Goal: Information Seeking & Learning: Learn about a topic

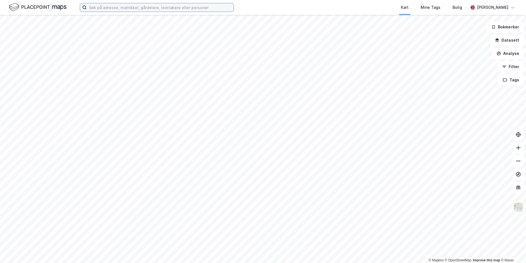
click at [146, 6] on input at bounding box center [160, 7] width 147 height 8
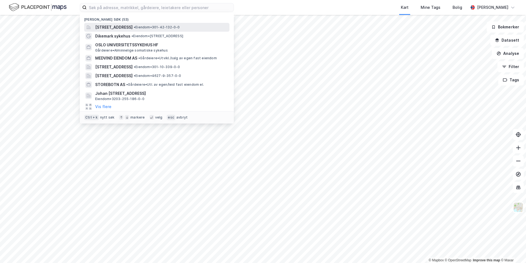
click at [133, 26] on span "[STREET_ADDRESS]" at bounding box center [113, 27] width 37 height 7
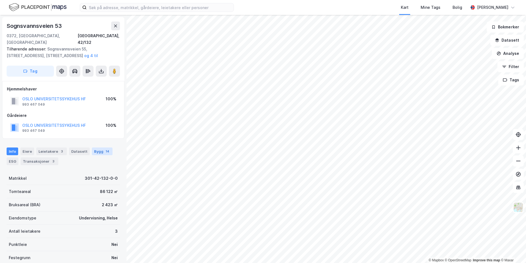
click at [94, 147] on div "Bygg 14" at bounding box center [102, 151] width 21 height 8
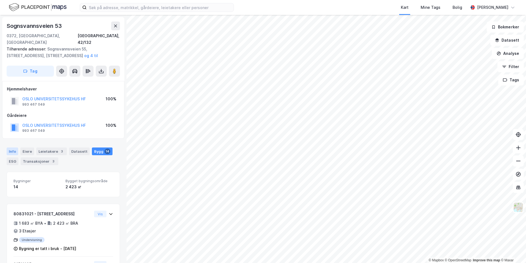
click at [12, 147] on div "Info" at bounding box center [13, 151] width 12 height 8
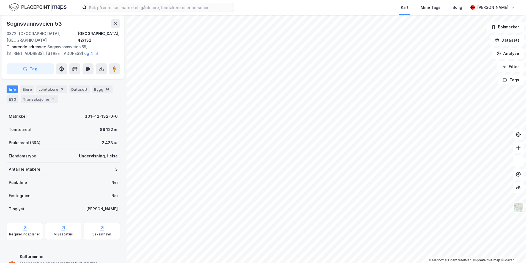
scroll to position [79, 0]
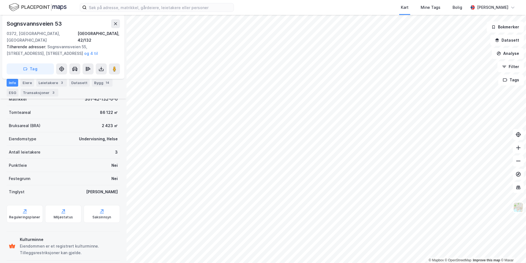
click at [48, 242] on div "Eiendommen er et registrert kulturminne. Tilleggsrestriksjoner kan gjelde." at bounding box center [69, 248] width 98 height 13
drag, startPoint x: 77, startPoint y: 246, endPoint x: 20, endPoint y: 233, distance: 57.5
click at [20, 236] on div "Kulturminne Eiendommen er et registrert kulturminne. Tilleggsrestriksjoner kan …" at bounding box center [69, 246] width 98 height 20
drag, startPoint x: 20, startPoint y: 233, endPoint x: 69, endPoint y: 237, distance: 48.3
click at [69, 242] on div "Eiendommen er et registrert kulturminne. Tilleggsrestriksjoner kan gjelde." at bounding box center [69, 248] width 98 height 13
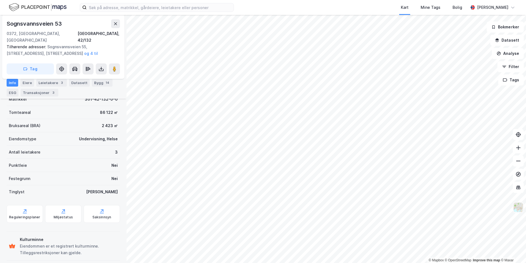
click at [516, 208] on img at bounding box center [518, 207] width 10 height 10
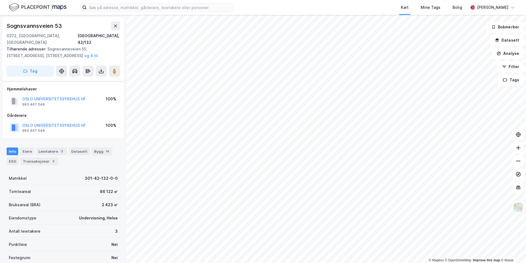
scroll to position [79, 0]
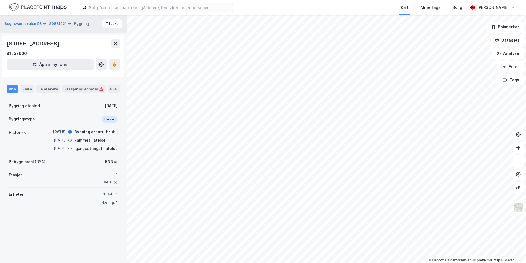
click at [383, 11] on div "Kart Mine Tags Bolig" at bounding box center [364, 7] width 208 height 15
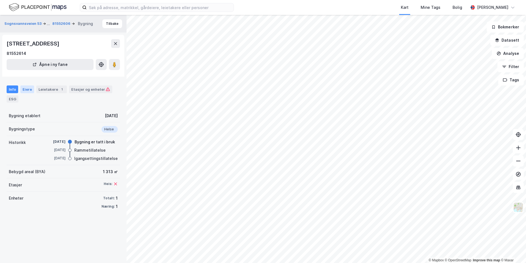
click at [25, 88] on div "Eiere" at bounding box center [27, 89] width 14 height 8
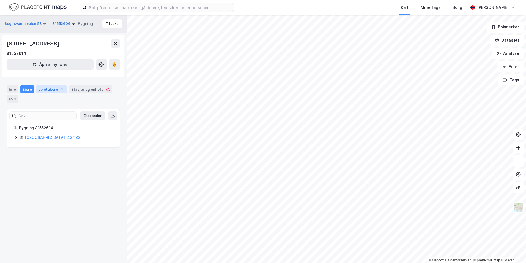
click at [37, 88] on div "Leietakere 1" at bounding box center [51, 89] width 31 height 8
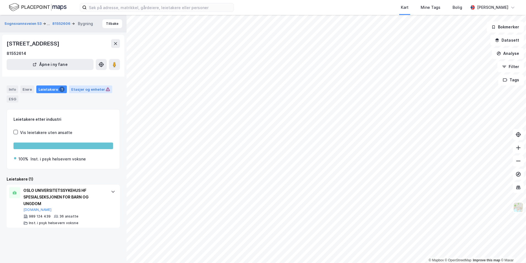
click at [88, 91] on div "Etasjer og enheter" at bounding box center [90, 89] width 39 height 5
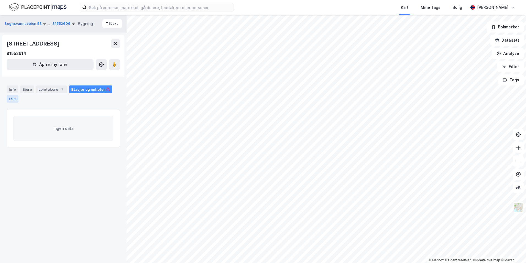
click at [15, 100] on div "ESG" at bounding box center [13, 98] width 12 height 7
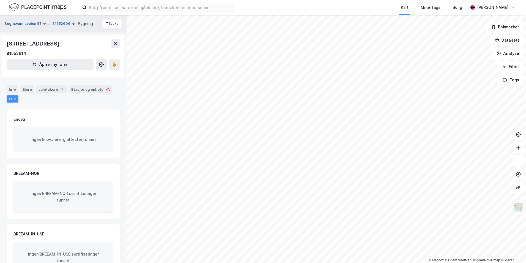
click at [33, 23] on button "Sognsvannsveien 53" at bounding box center [23, 23] width 38 height 7
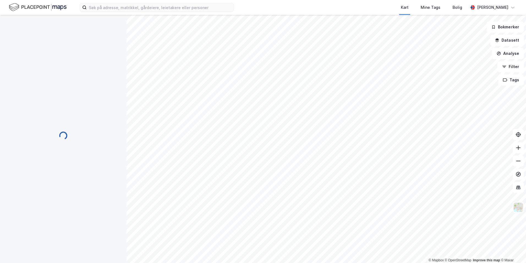
scroll to position [79, 0]
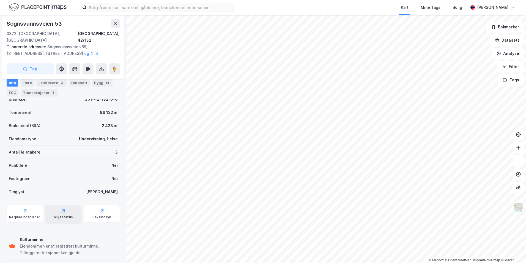
click at [55, 208] on div "Miljøstatus" at bounding box center [63, 214] width 36 height 18
click at [93, 213] on div "Saksinnsyn" at bounding box center [102, 214] width 36 height 18
click at [521, 208] on img at bounding box center [518, 207] width 10 height 10
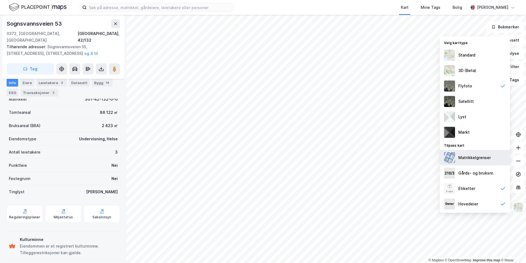
click at [483, 160] on div "Matrikkelgrenser" at bounding box center [475, 157] width 32 height 7
click at [480, 70] on div "3D (Beta)" at bounding box center [475, 70] width 70 height 15
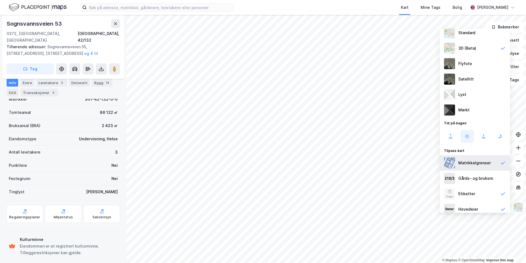
scroll to position [20, 0]
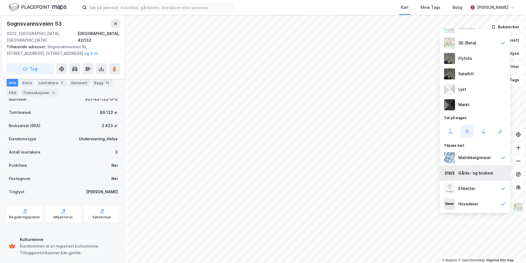
click at [479, 176] on div "Gårds- og bruksnr." at bounding box center [477, 173] width 36 height 7
click at [479, 184] on div "Etiketter" at bounding box center [475, 188] width 70 height 15
click at [479, 197] on div "Hovedeier" at bounding box center [475, 203] width 70 height 15
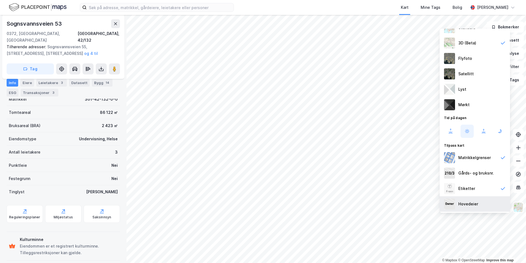
click at [479, 197] on div "Hovedeier" at bounding box center [475, 203] width 70 height 15
click at [453, 133] on icon at bounding box center [450, 131] width 7 height 7
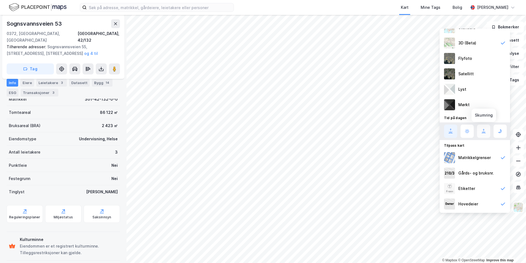
click at [485, 134] on icon at bounding box center [484, 131] width 7 height 7
click at [454, 134] on icon at bounding box center [450, 131] width 7 height 7
click at [495, 133] on button at bounding box center [500, 130] width 13 height 13
click at [451, 132] on icon at bounding box center [450, 131] width 7 height 7
click at [478, 78] on div "Satellitt" at bounding box center [475, 73] width 70 height 15
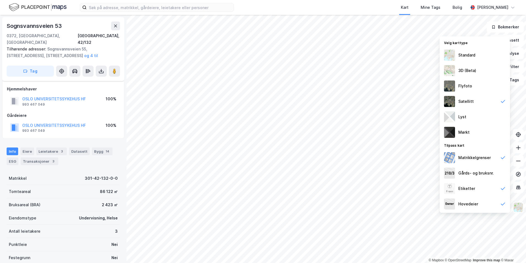
scroll to position [79, 0]
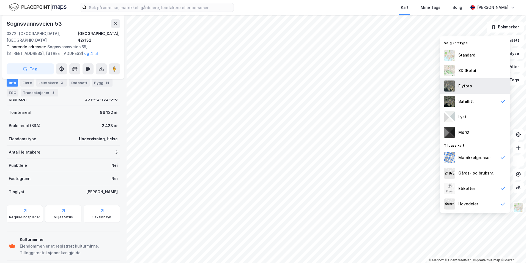
click at [476, 88] on div "Flyfoto" at bounding box center [475, 85] width 70 height 15
click at [472, 127] on div "Mørkt" at bounding box center [475, 131] width 70 height 15
click at [462, 58] on div "Standard" at bounding box center [467, 55] width 17 height 7
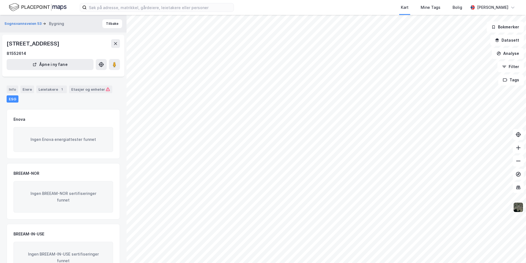
scroll to position [24, 0]
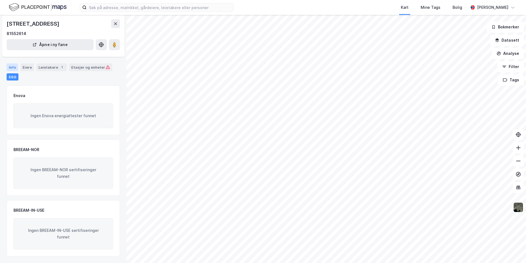
click at [7, 68] on div "Info" at bounding box center [13, 67] width 12 height 8
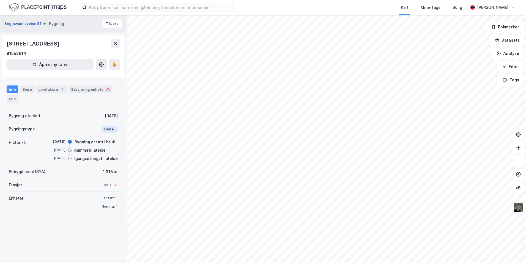
click at [23, 23] on button "Sognsvannsveien 53" at bounding box center [23, 24] width 38 height 6
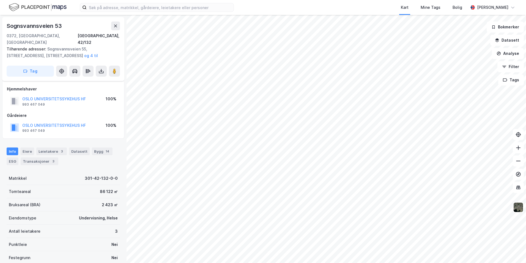
scroll to position [24, 0]
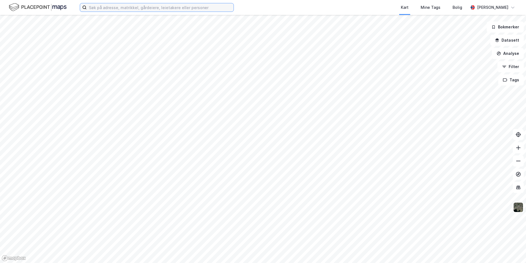
click at [221, 7] on input at bounding box center [160, 7] width 147 height 8
click at [264, 7] on div "Kart Mine Tags Bolig" at bounding box center [364, 7] width 208 height 15
